Goal: Task Accomplishment & Management: Use online tool/utility

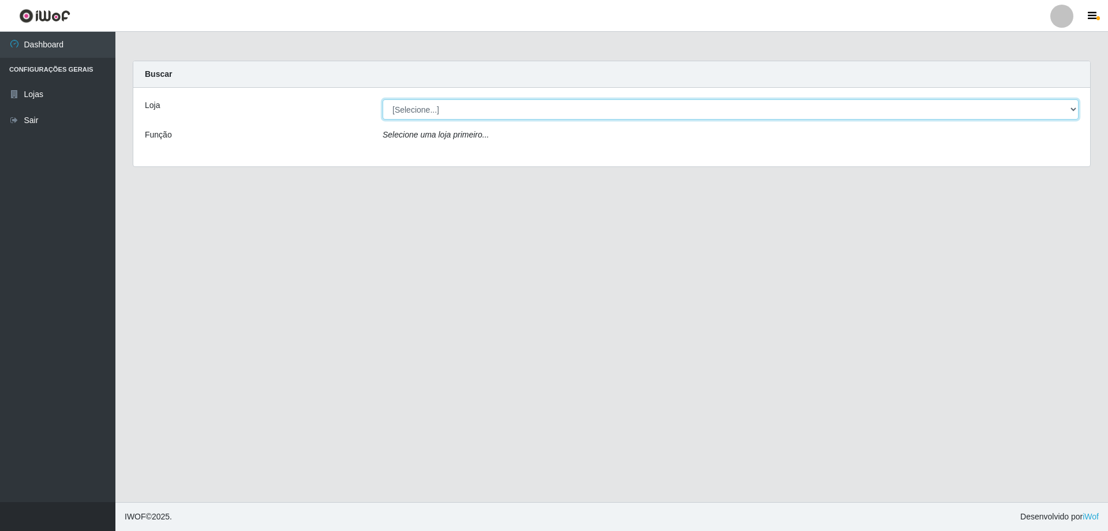
click at [653, 113] on select "[Selecione...] Extraplus - [GEOGRAPHIC_DATA] 03 - [GEOGRAPHIC_DATA]" at bounding box center [731, 109] width 696 height 20
select select "468"
click at [383, 99] on select "[Selecione...] Extraplus - [GEOGRAPHIC_DATA] 03 - [GEOGRAPHIC_DATA]" at bounding box center [731, 109] width 696 height 20
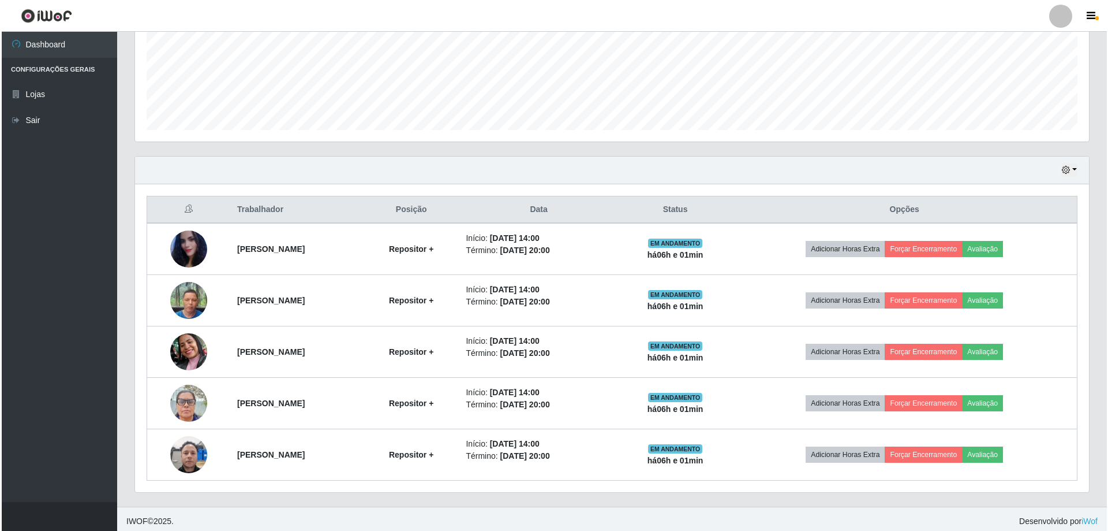
scroll to position [287, 0]
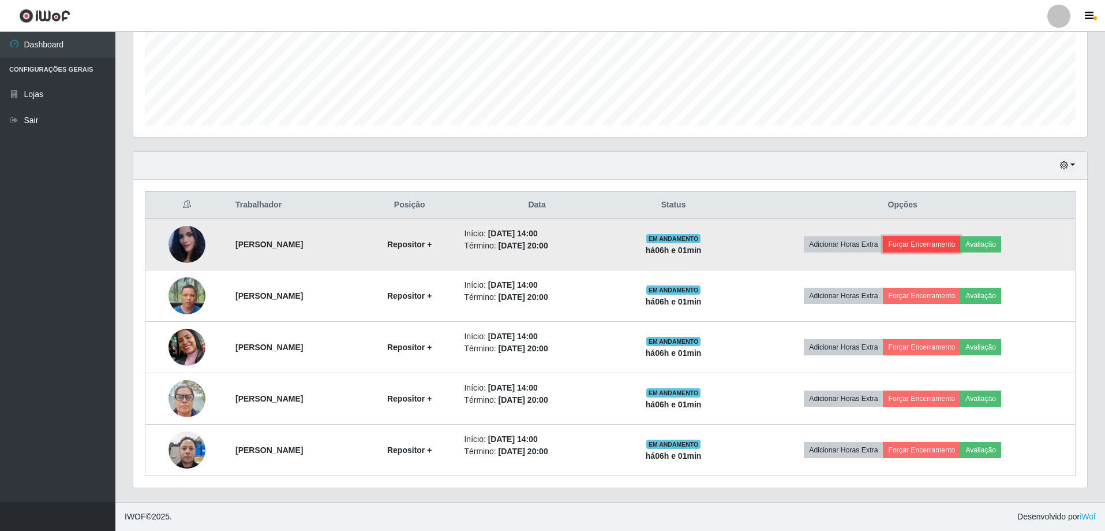
click at [950, 245] on button "Forçar Encerramento" at bounding box center [921, 244] width 77 height 16
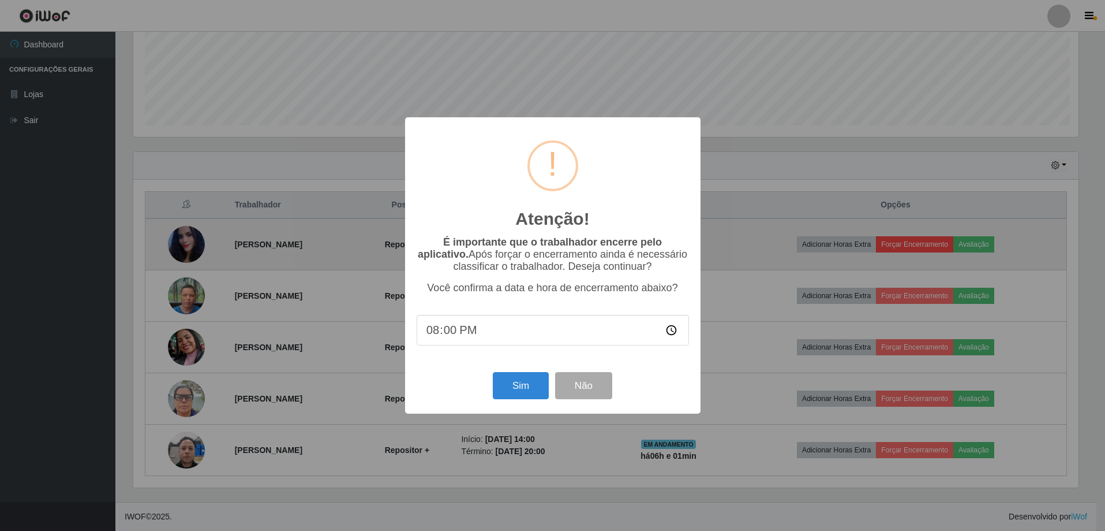
scroll to position [240, 948]
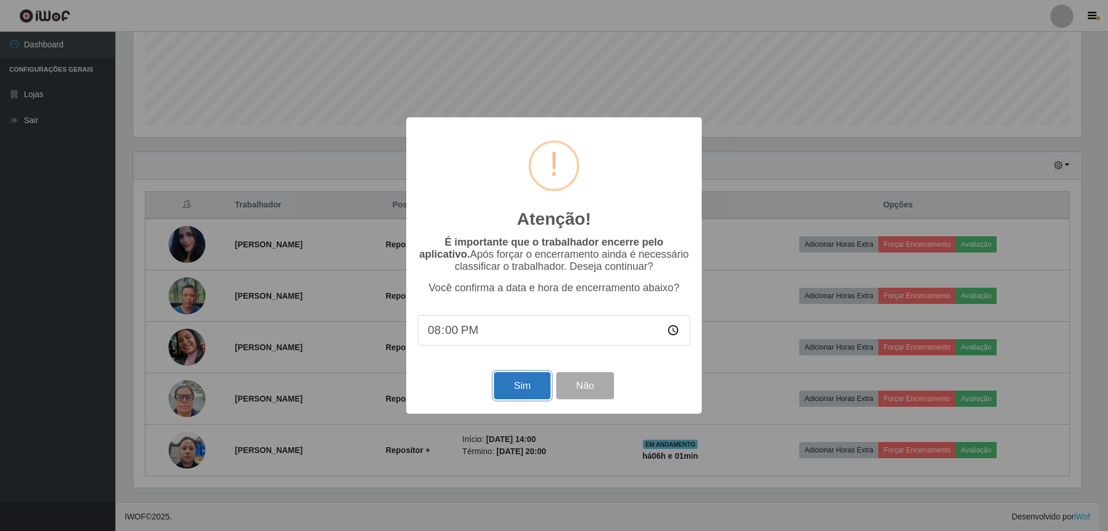
click at [518, 391] on button "Sim" at bounding box center [522, 385] width 56 height 27
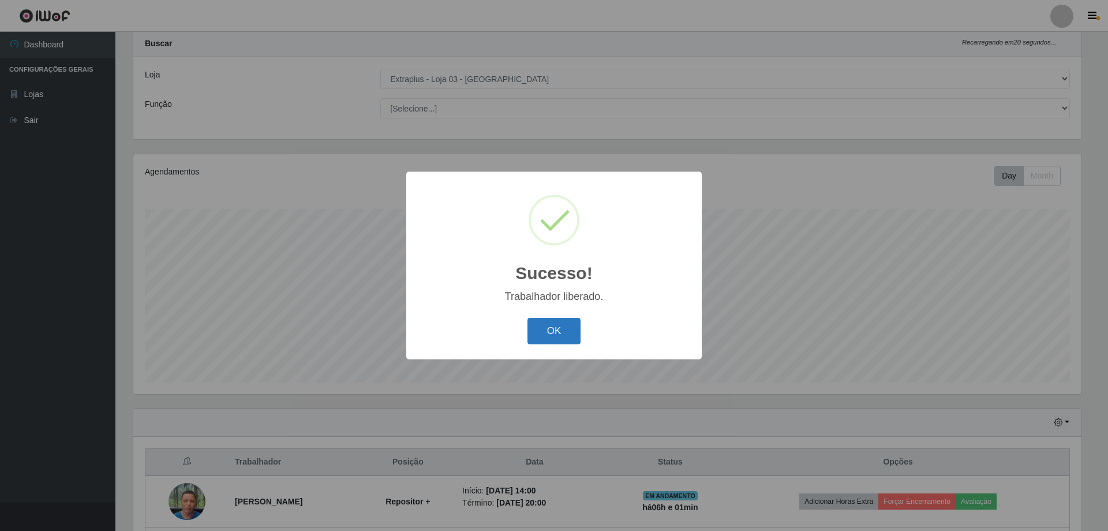
click at [556, 338] on button "OK" at bounding box center [555, 331] width 54 height 27
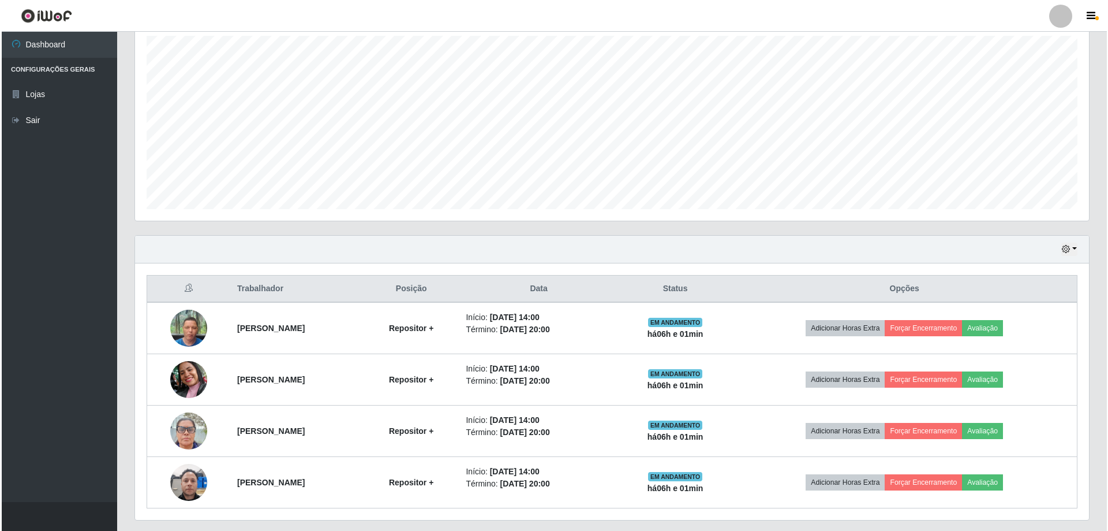
scroll to position [236, 0]
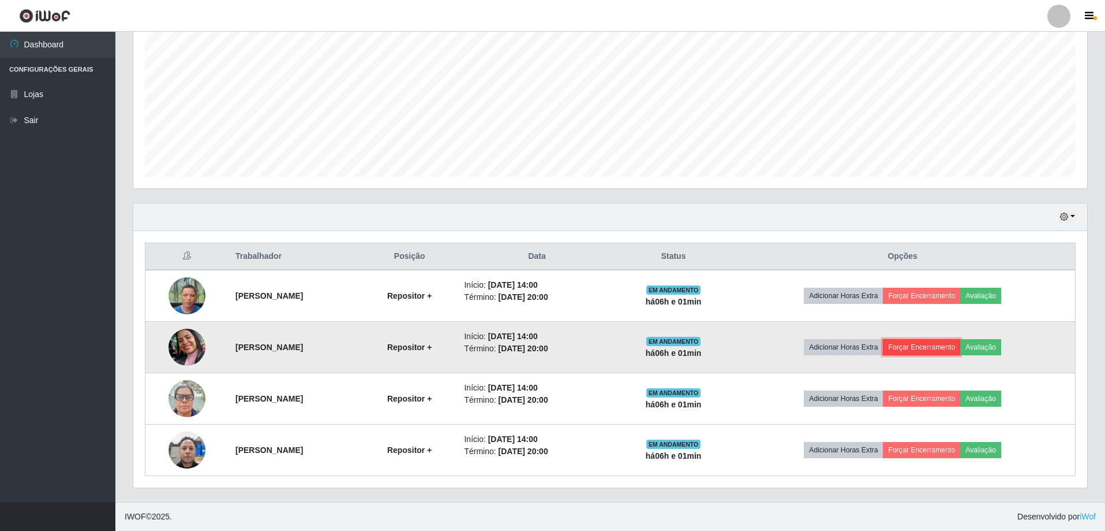
click at [944, 342] on button "Forçar Encerramento" at bounding box center [921, 347] width 77 height 16
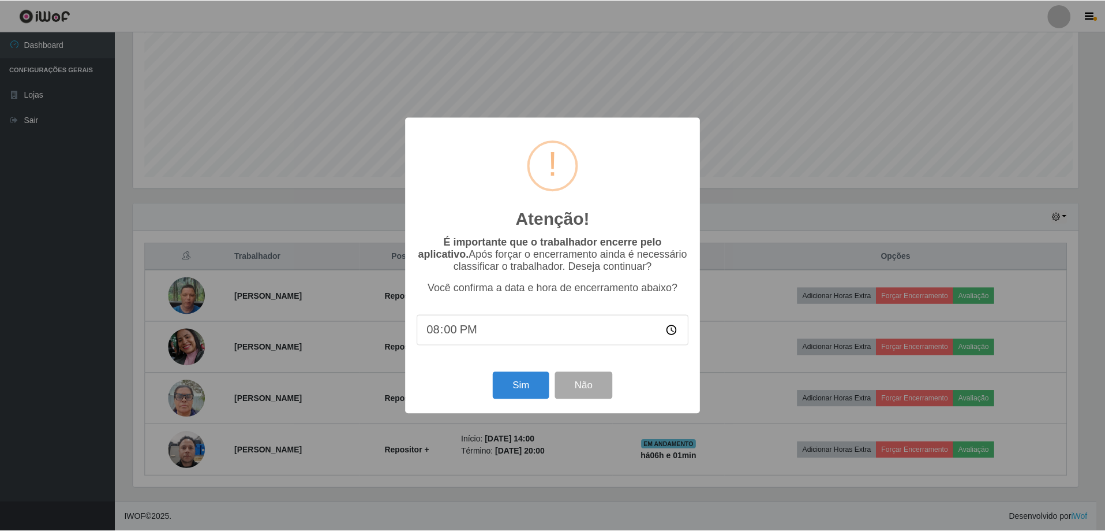
scroll to position [240, 948]
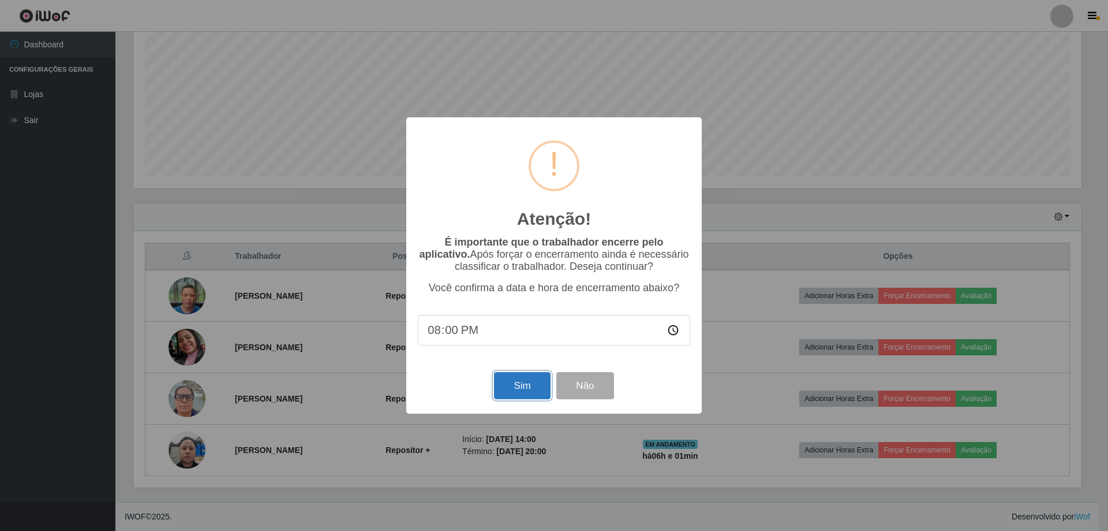
click at [508, 387] on button "Sim" at bounding box center [522, 385] width 56 height 27
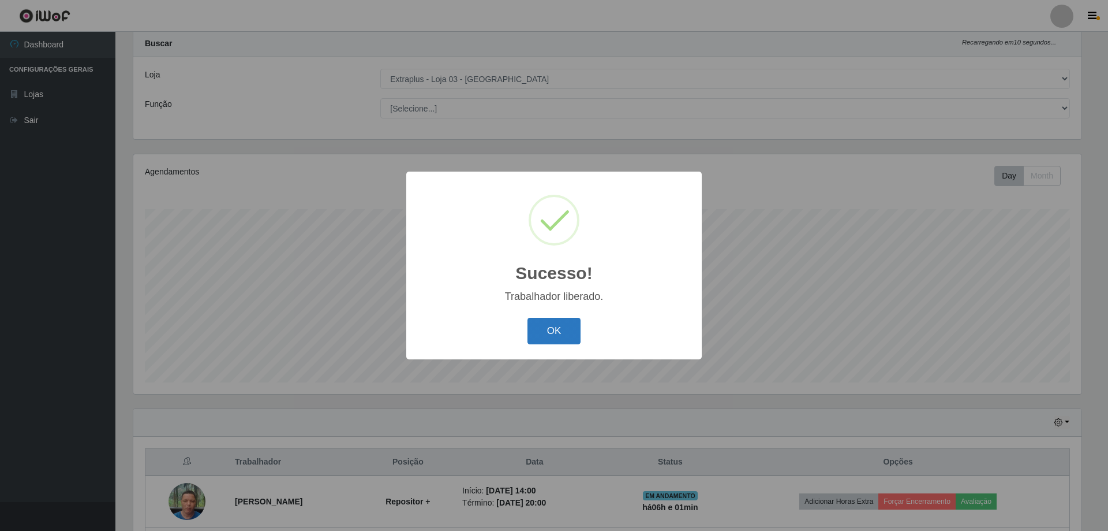
click at [561, 336] on button "OK" at bounding box center [555, 331] width 54 height 27
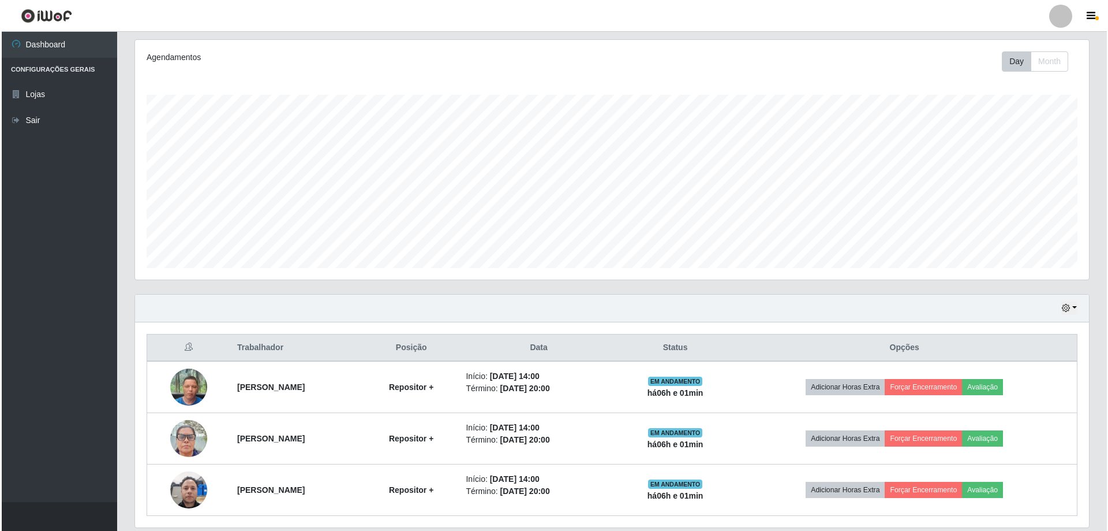
scroll to position [185, 0]
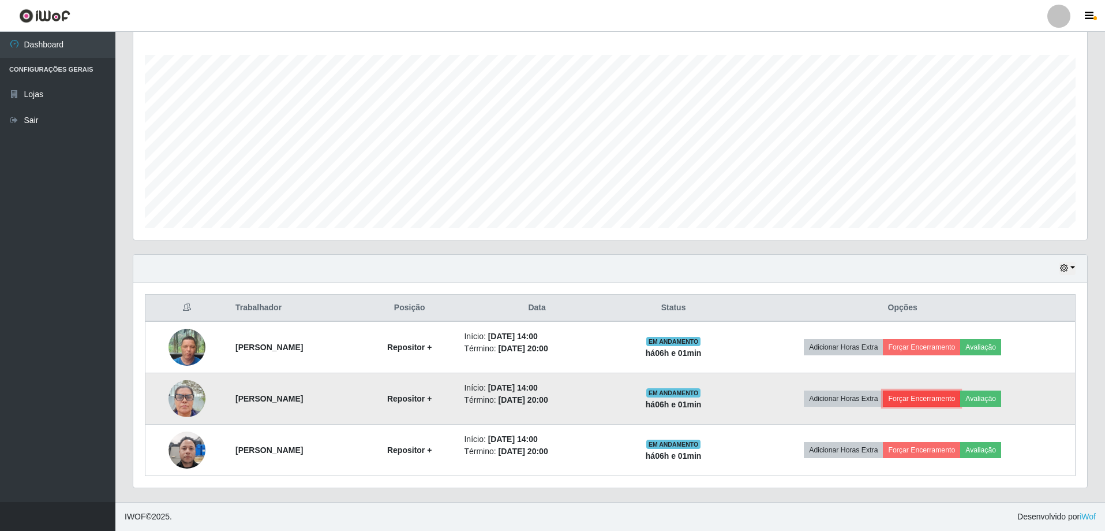
click at [946, 399] on button "Forçar Encerramento" at bounding box center [921, 398] width 77 height 16
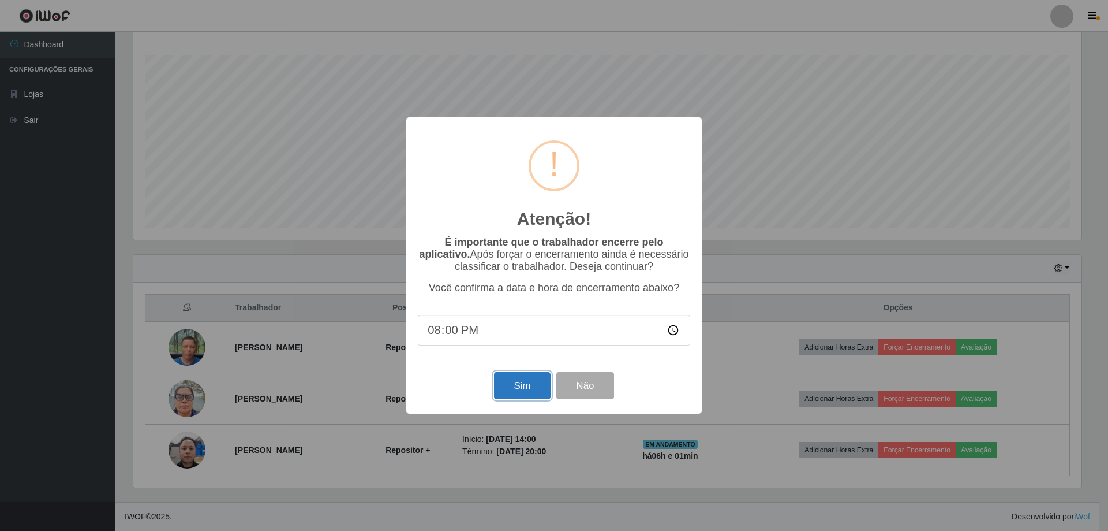
click at [535, 389] on button "Sim" at bounding box center [522, 385] width 56 height 27
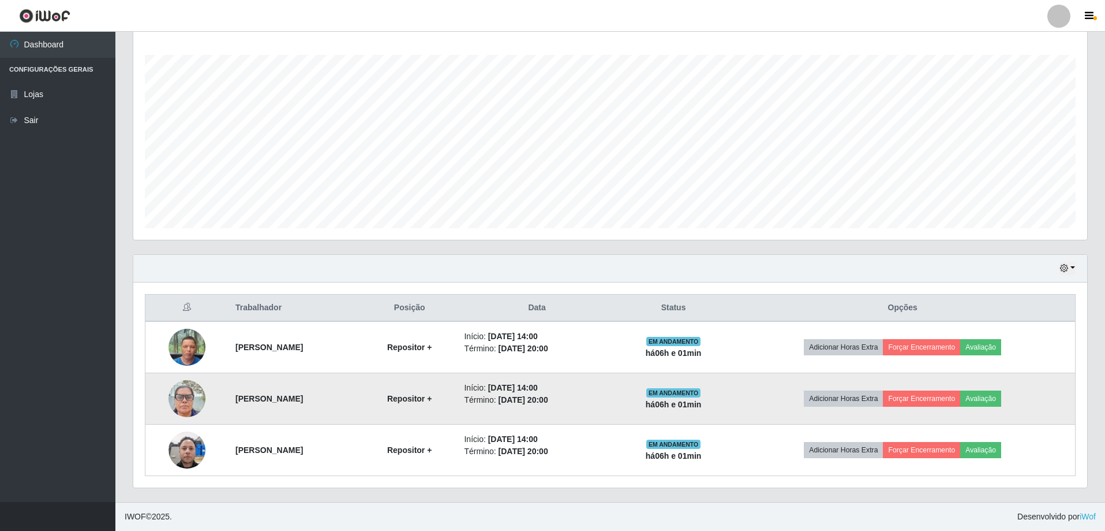
scroll to position [0, 0]
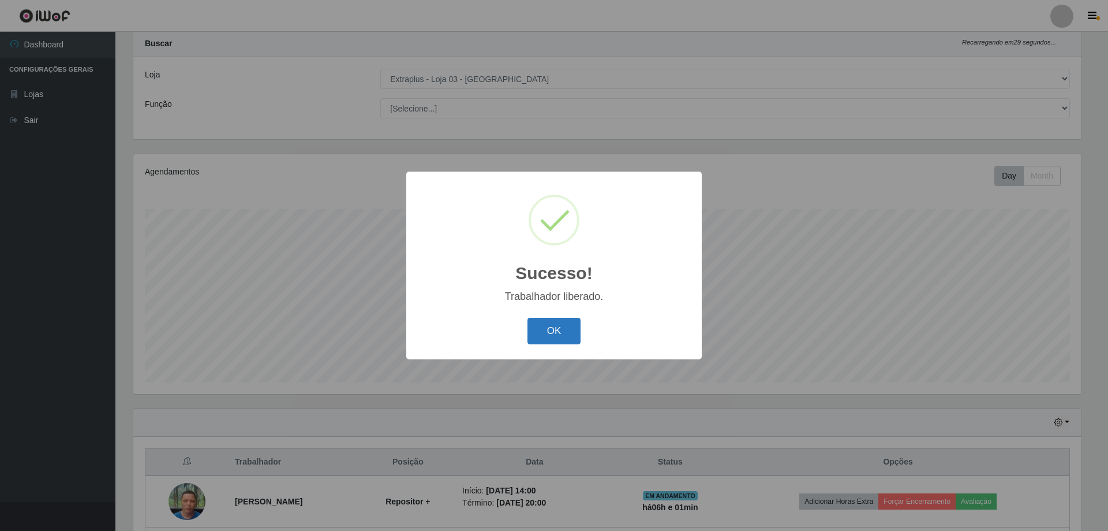
click at [556, 331] on button "OK" at bounding box center [555, 331] width 54 height 27
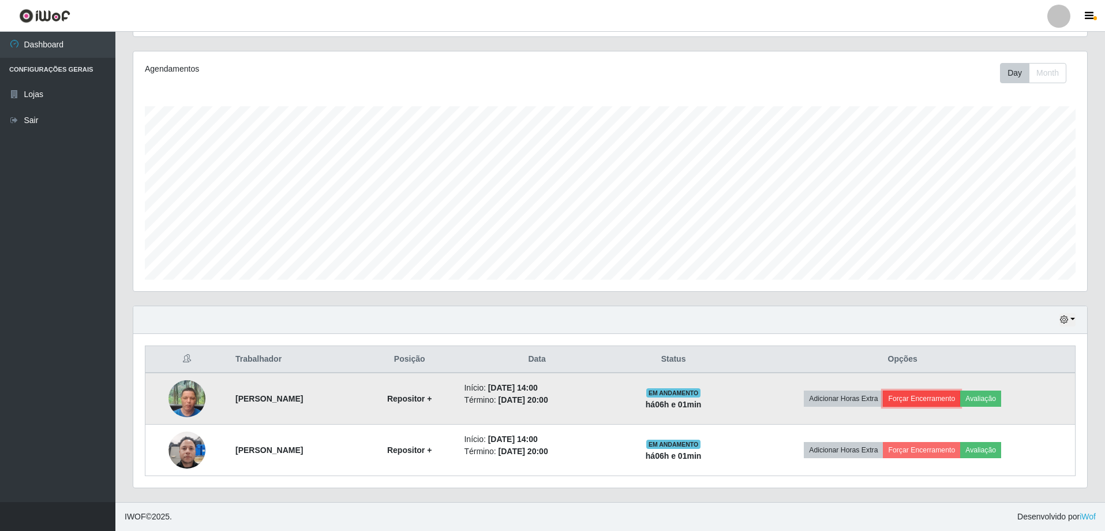
click at [948, 405] on button "Forçar Encerramento" at bounding box center [921, 398] width 77 height 16
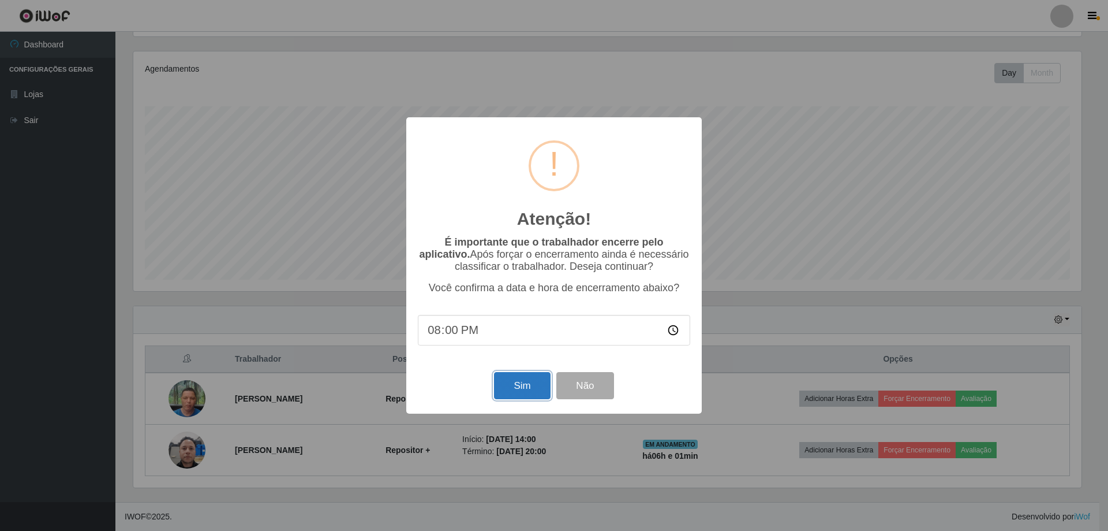
click at [498, 389] on button "Sim" at bounding box center [522, 385] width 56 height 27
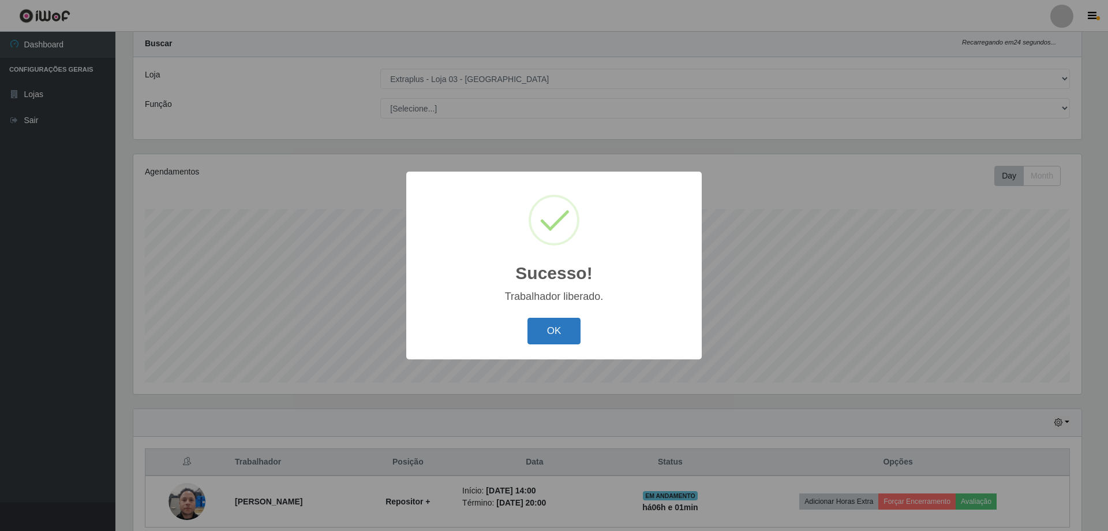
click at [559, 334] on button "OK" at bounding box center [555, 331] width 54 height 27
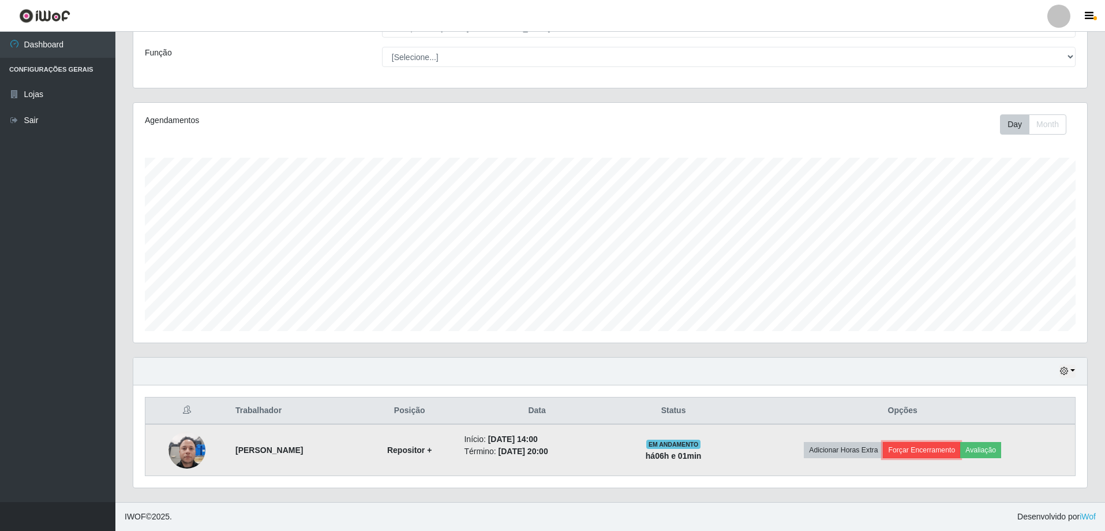
click at [942, 451] on button "Forçar Encerramento" at bounding box center [921, 450] width 77 height 16
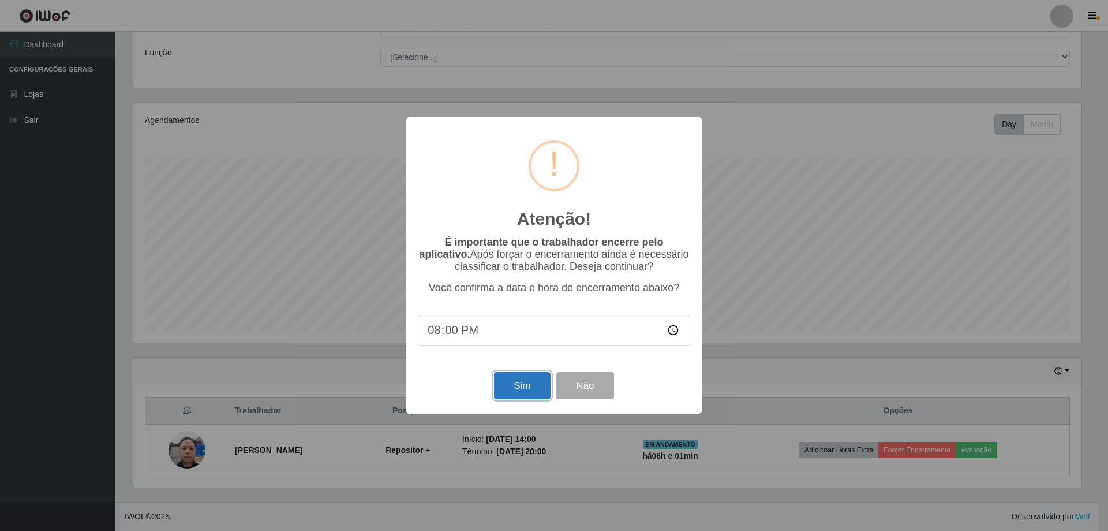
click at [530, 390] on button "Sim" at bounding box center [522, 385] width 56 height 27
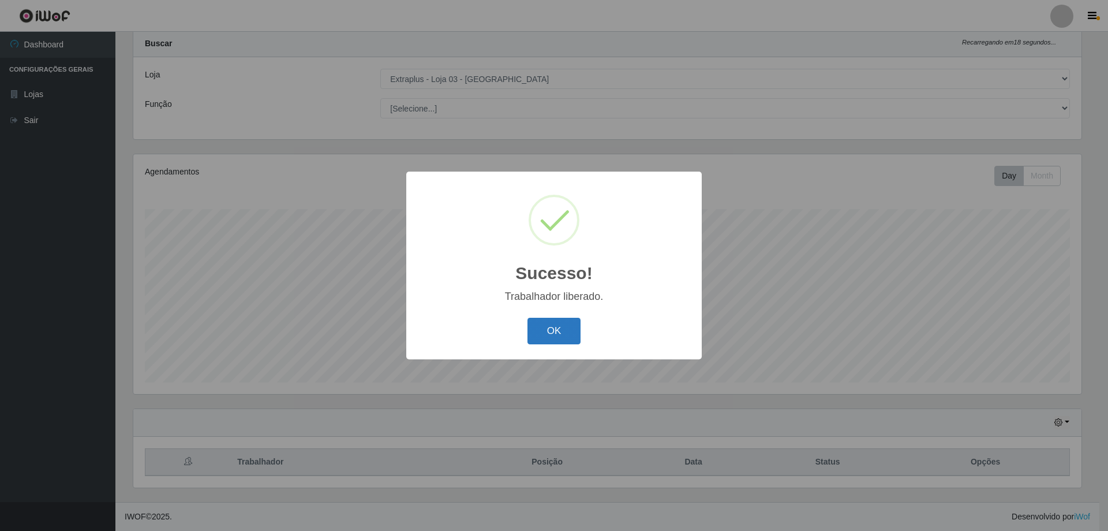
click at [559, 334] on button "OK" at bounding box center [555, 331] width 54 height 27
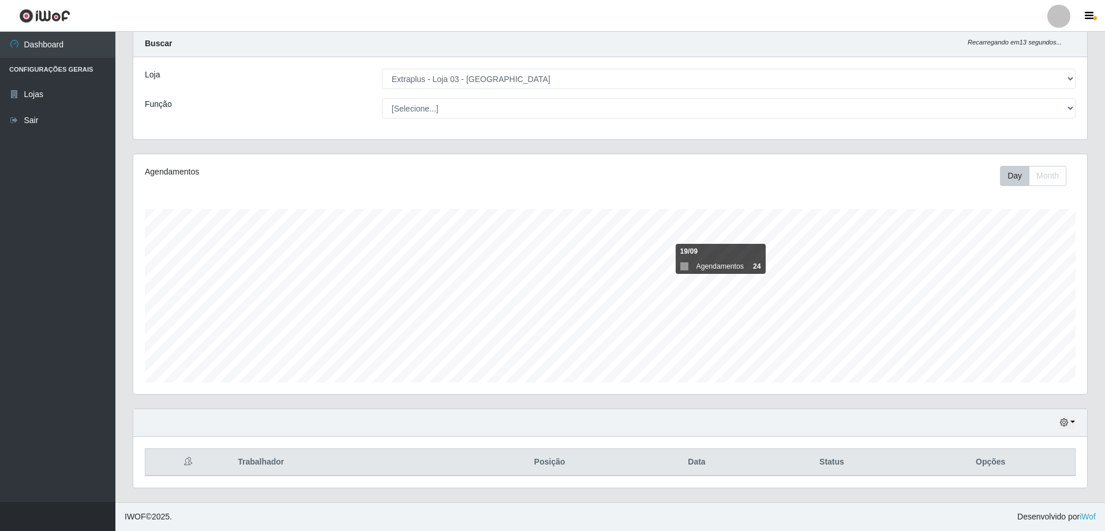
click at [676, 203] on div "Agendamentos Day Month 19/09 Agendamentos 24" at bounding box center [610, 274] width 954 height 240
click at [753, 75] on select "[Selecione...] Extraplus - [GEOGRAPHIC_DATA] 03 - [GEOGRAPHIC_DATA]" at bounding box center [729, 79] width 694 height 20
click at [697, 88] on select "[Selecione...] Extraplus - [GEOGRAPHIC_DATA] 03 - [GEOGRAPHIC_DATA]" at bounding box center [729, 79] width 694 height 20
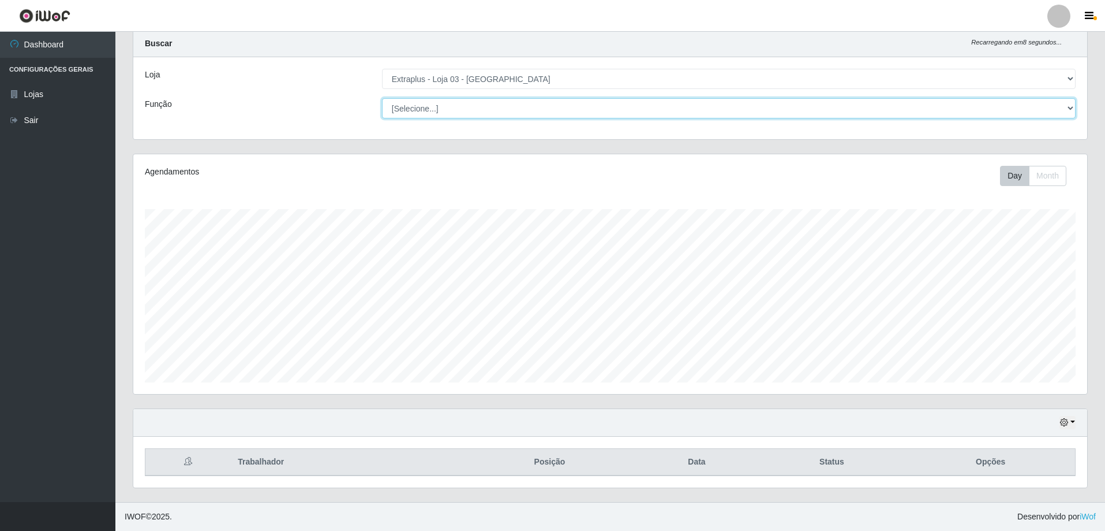
click at [693, 109] on select "[Selecione...] Repositor Repositor + Repositor ++" at bounding box center [729, 108] width 694 height 20
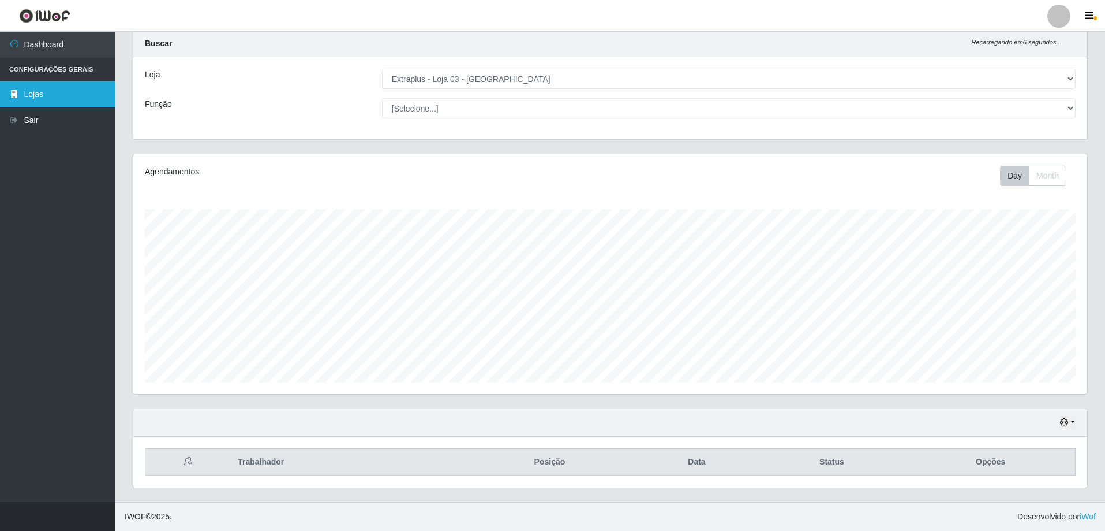
click at [8, 83] on link "Lojas" at bounding box center [57, 94] width 115 height 26
